Goal: Task Accomplishment & Management: Manage account settings

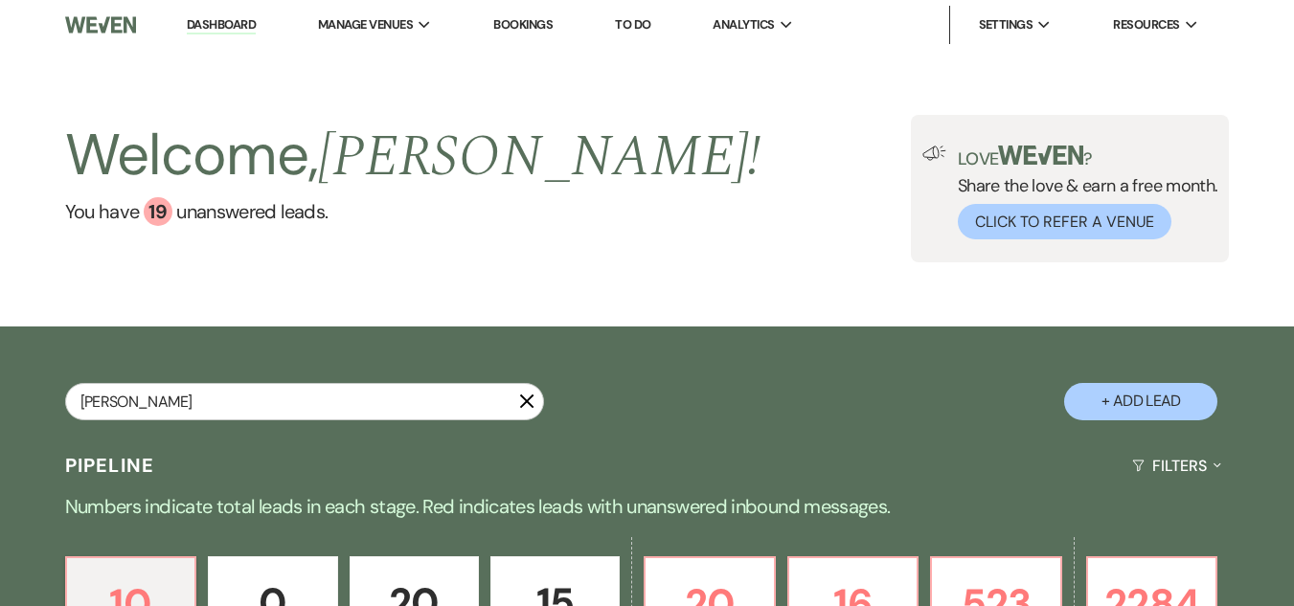
type input "[PERSON_NAME]"
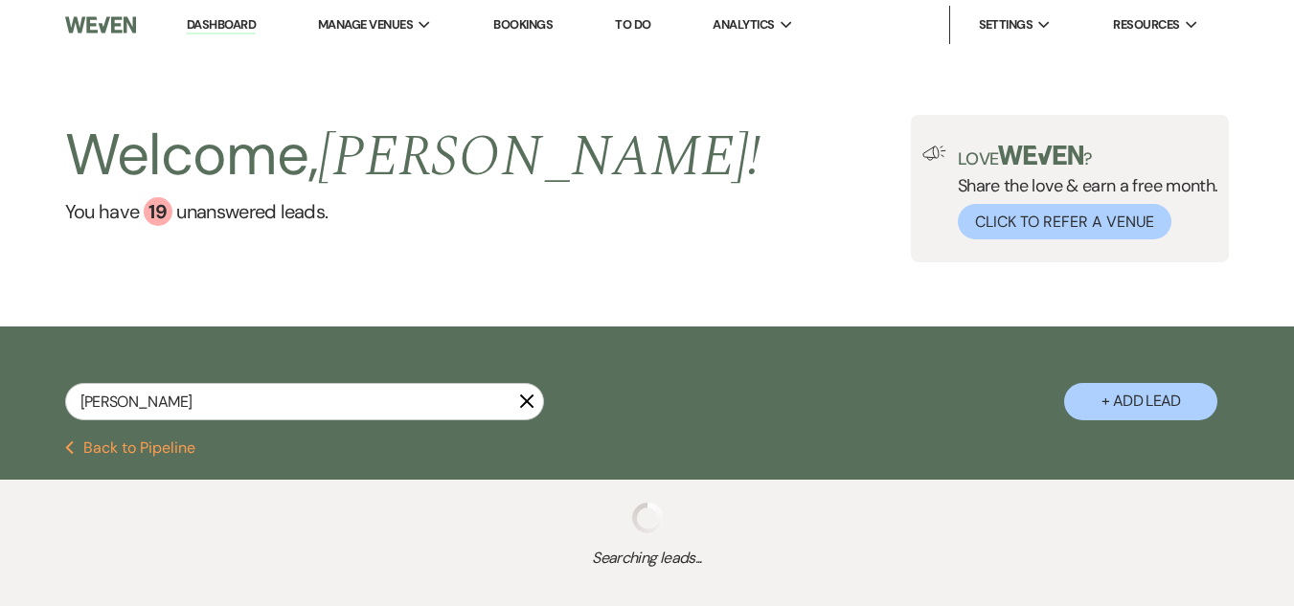
select select "8"
select select "5"
select select "8"
select select "1"
select select "8"
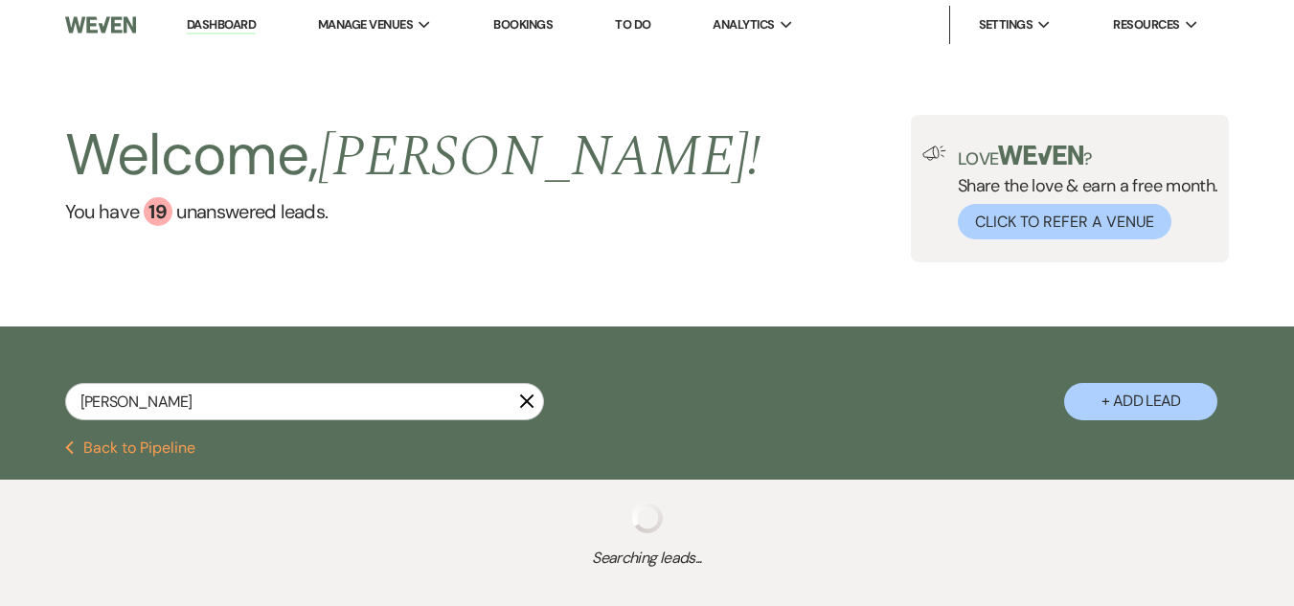
select select "8"
select select "11"
select select "8"
select select "1"
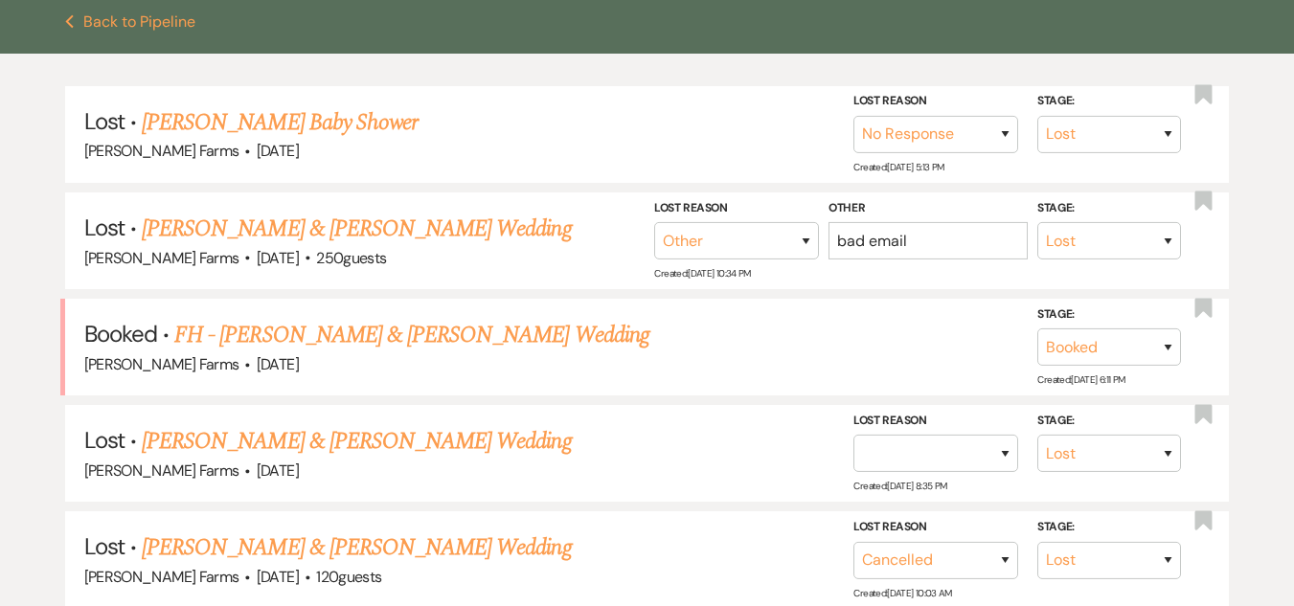
scroll to position [428, 0]
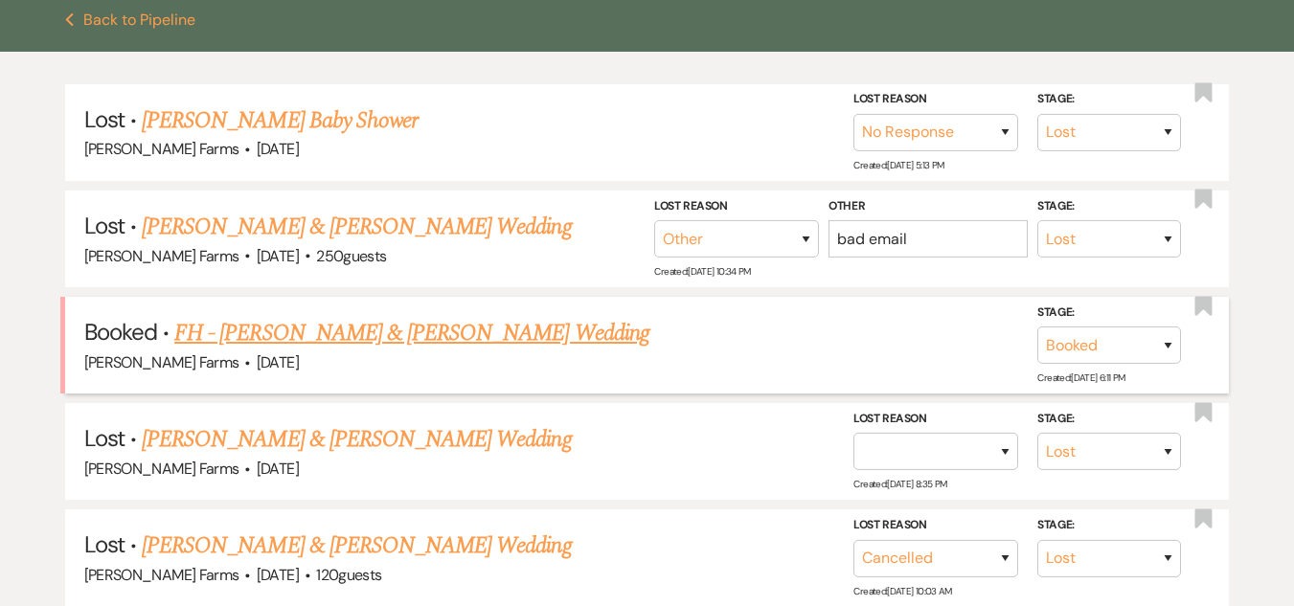
click at [338, 328] on link "FH - [PERSON_NAME] & [PERSON_NAME] Wedding" at bounding box center [411, 333] width 475 height 34
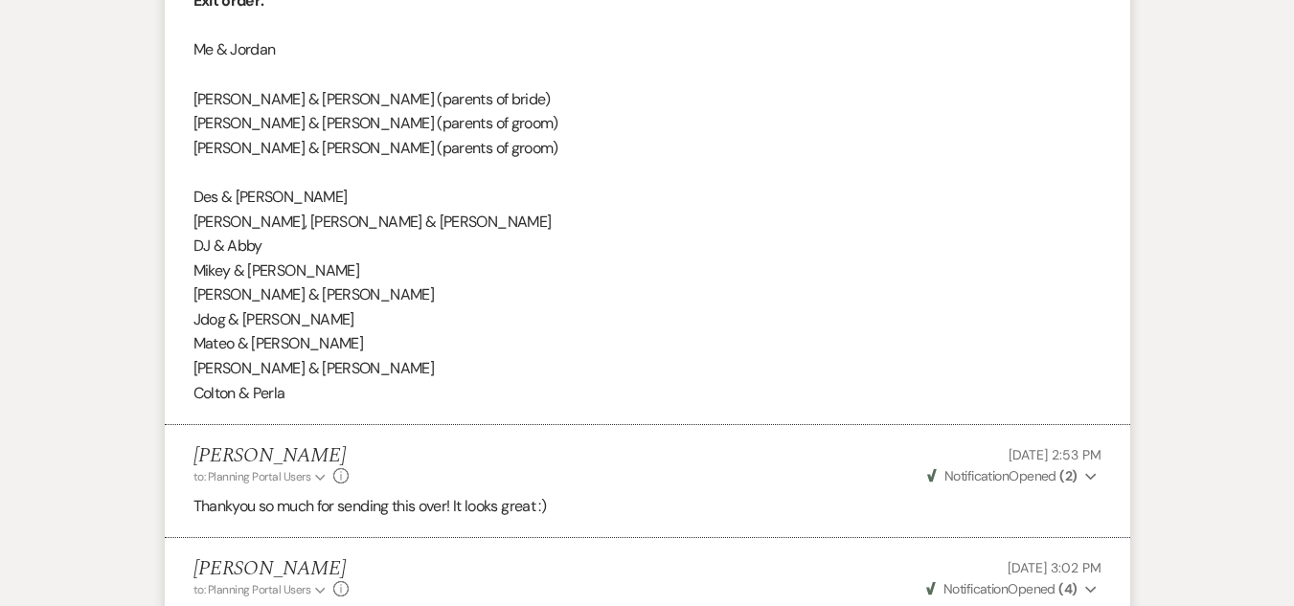
scroll to position [4327, 0]
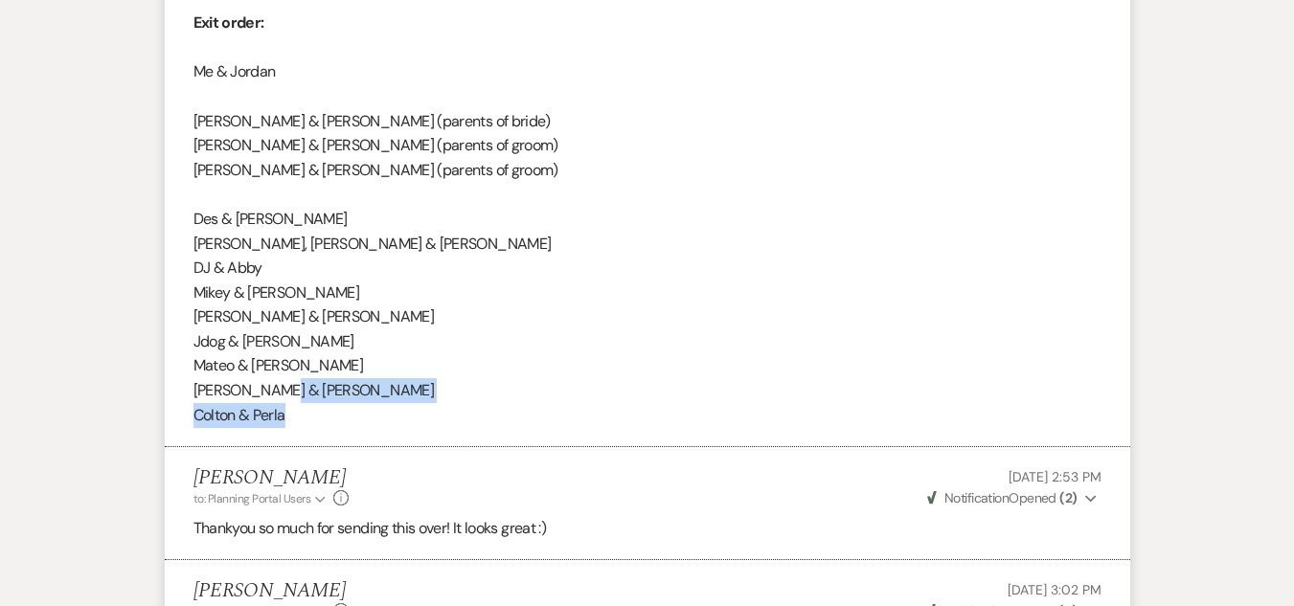
drag, startPoint x: 1292, startPoint y: 419, endPoint x: 1293, endPoint y: 396, distance: 23.0
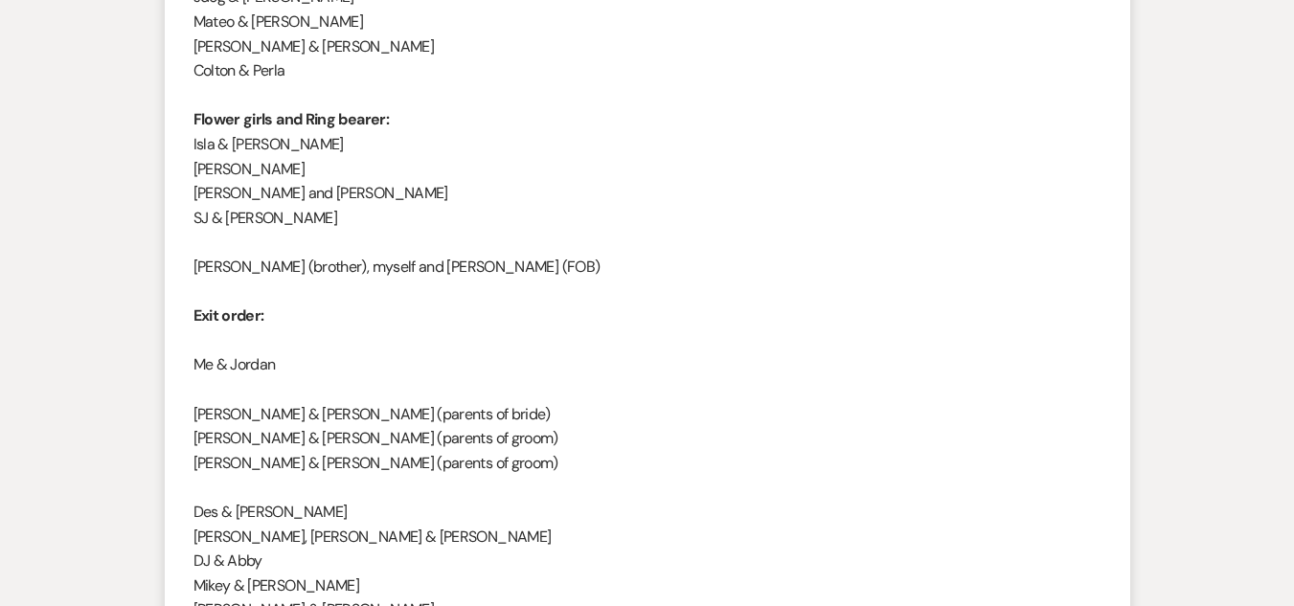
scroll to position [4010, 0]
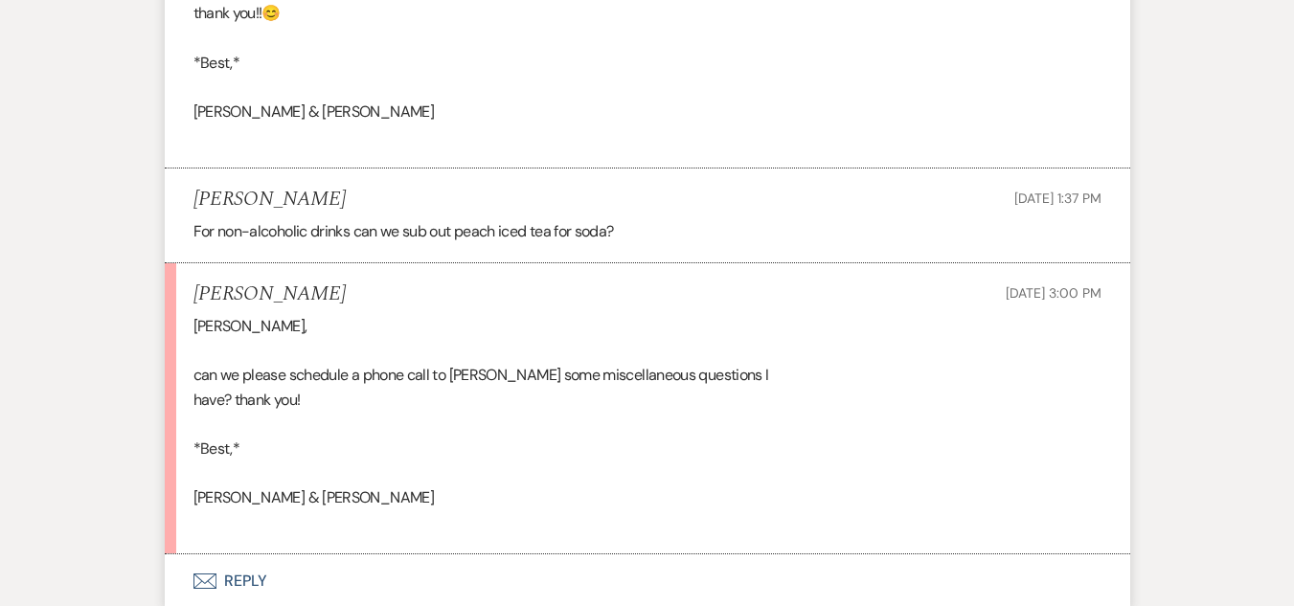
scroll to position [5576, 0]
